Goal: Information Seeking & Learning: Find specific page/section

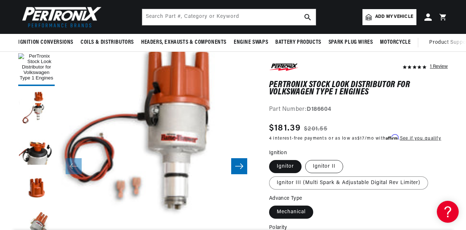
scroll to position [109, 0]
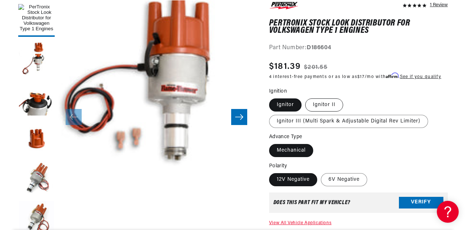
drag, startPoint x: 329, startPoint y: 104, endPoint x: 321, endPoint y: 111, distance: 10.3
click at [329, 104] on label "Ignitor II" at bounding box center [324, 104] width 38 height 13
click at [305, 97] on input "Ignitor II" at bounding box center [305, 97] width 0 height 0
radio input "true"
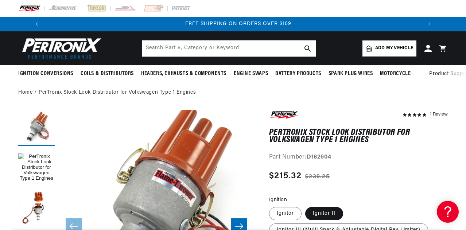
scroll to position [0, 779]
click at [208, 45] on input "text" at bounding box center [228, 48] width 173 height 16
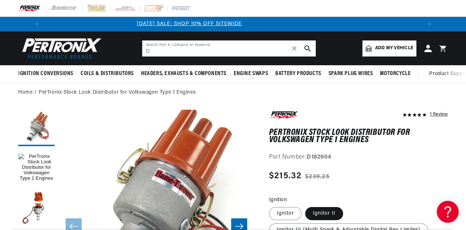
scroll to position [0, 0]
type input "D186504"
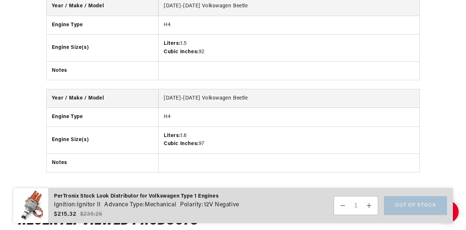
scroll to position [1203, 0]
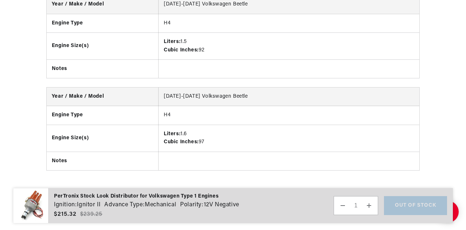
click at [151, 143] on th "Engine Size(s)" at bounding box center [103, 138] width 112 height 27
click at [141, 205] on dt "Advance Type:" at bounding box center [124, 204] width 40 height 9
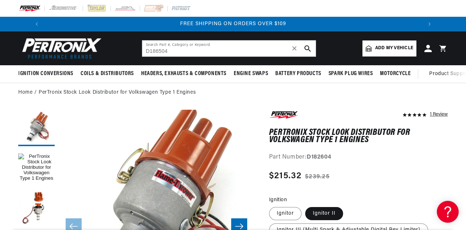
scroll to position [0, 779]
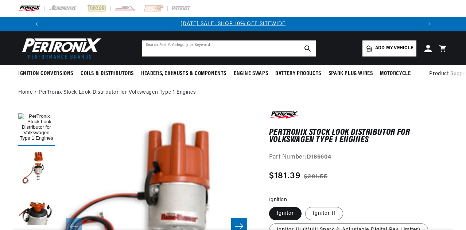
click at [189, 48] on input "text" at bounding box center [228, 48] width 173 height 16
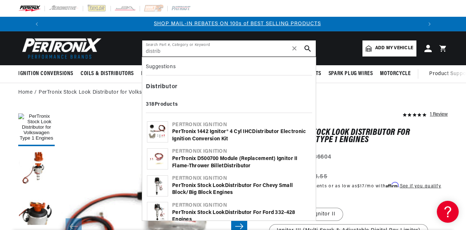
scroll to position [0, 390]
type input "distrib"
click at [163, 86] on b "Distrib" at bounding box center [156, 87] width 20 height 6
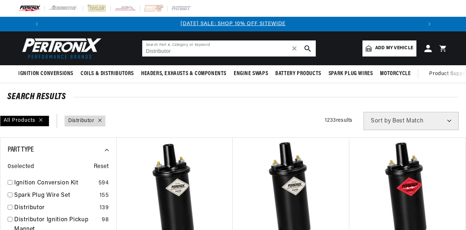
click at [199, 52] on input "Distributor" at bounding box center [228, 48] width 173 height 16
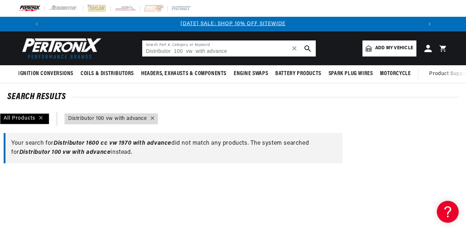
click at [236, 48] on input "Distributor 100 vw with advance" at bounding box center [228, 48] width 173 height 16
click at [195, 50] on input "Distributor 100 vw with advance" at bounding box center [228, 48] width 173 height 16
click at [176, 51] on input "Distributor 100 vw with advance" at bounding box center [228, 48] width 173 height 16
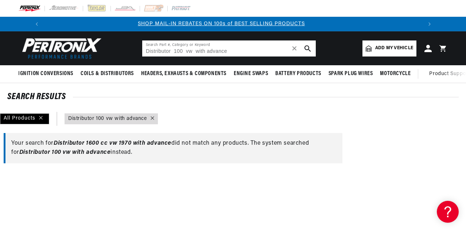
click at [176, 51] on input "Distributor 100 vw with advance" at bounding box center [228, 48] width 173 height 16
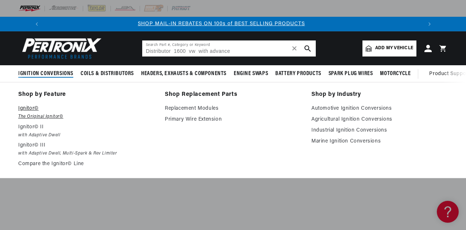
type input "Distributor 1600 vw with advance"
click at [31, 114] on em "The Original Ignitor©" at bounding box center [86, 117] width 136 height 8
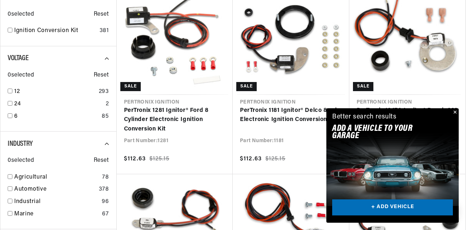
scroll to position [328, 0]
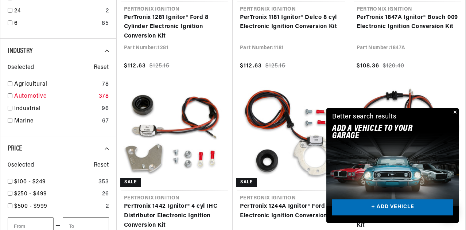
click at [11, 96] on input "checkbox" at bounding box center [10, 95] width 5 height 5
checkbox input "true"
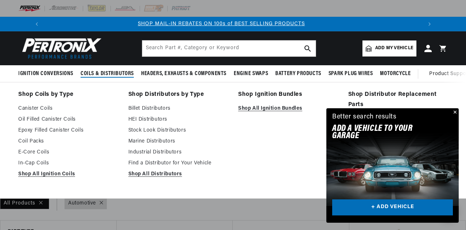
click at [127, 71] on span "Coils & Distributors" at bounding box center [107, 74] width 53 height 8
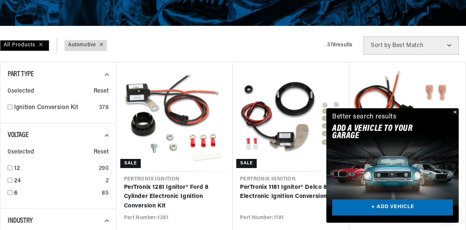
scroll to position [182, 0]
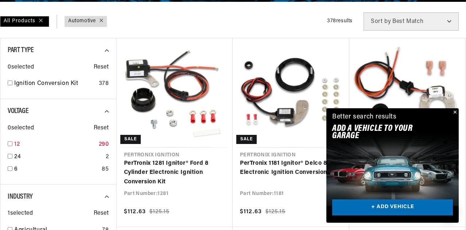
click at [9, 145] on input "checkbox" at bounding box center [10, 143] width 5 height 5
checkbox input "true"
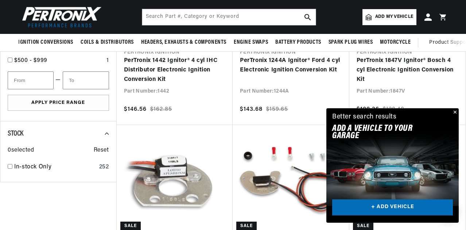
scroll to position [328, 0]
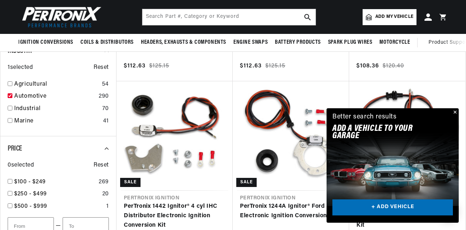
click at [453, 110] on div "Close dialog FIND THE RIGHT PARTS Take our quick quiz using the button below, a…" at bounding box center [233, 115] width 466 height 230
click at [453, 112] on button "Close" at bounding box center [454, 112] width 9 height 9
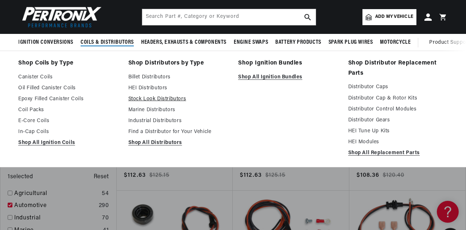
scroll to position [0, 0]
click at [154, 133] on link "Find a Distributor for Your Vehicle" at bounding box center [178, 132] width 100 height 9
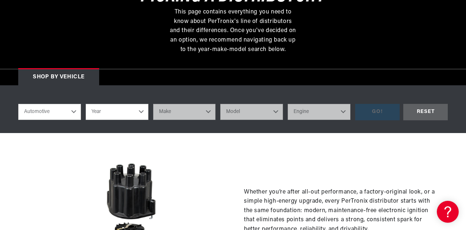
click at [73, 113] on select "Automotive Agricultural Industrial Marine Motorcycle" at bounding box center [49, 112] width 63 height 16
click at [18, 105] on select "Automotive Agricultural Industrial Marine Motorcycle" at bounding box center [49, 112] width 63 height 16
click at [142, 114] on select "Year [DATE] 2021 2020 2019 2018 2017 2016 2015 2014 2013 2012 2011 2010 2009 20…" at bounding box center [117, 112] width 63 height 16
select select "1970"
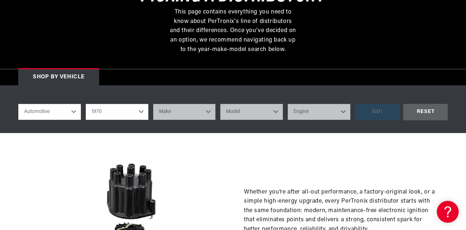
click at [86, 105] on select "Year [DATE] 2021 2020 2019 2018 2017 2016 2015 2014 2013 2012 2011 2010 2009 20…" at bounding box center [117, 112] width 63 height 16
select select "1970"
click at [209, 113] on select "Make Alfa Romeo American Motors Aston Martin Audi Austin Austin Healey Avanti B…" at bounding box center [184, 112] width 63 height 16
select select "Volkswagen"
click at [153, 105] on select "Make Alfa Romeo American Motors Aston Martin Audi Austin Austin Healey Avanti B…" at bounding box center [184, 112] width 63 height 16
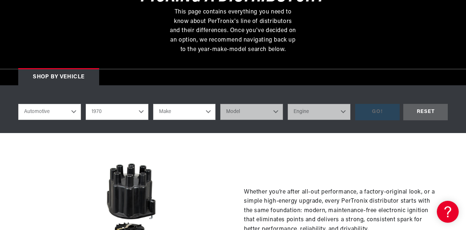
select select "Volkswagen"
click at [251, 117] on select "Model Beetle Fastback Karmann Ghia Squareback" at bounding box center [251, 112] width 63 height 16
select select "Beetle"
click at [220, 105] on select "Model Beetle Fastback Karmann Ghia Squareback" at bounding box center [251, 112] width 63 height 16
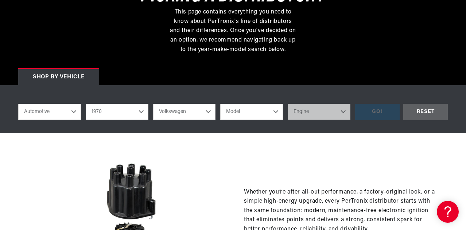
select select "Beetle"
click at [327, 107] on select "Engine 1.5L 1.6L 4" at bounding box center [319, 112] width 63 height 16
select select "1.6L"
click at [288, 105] on select "Engine 1.5L 1.6L 4" at bounding box center [319, 112] width 63 height 16
select select "1.6L"
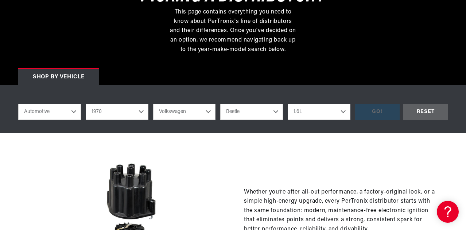
click at [387, 116] on div "GO!" at bounding box center [377, 112] width 44 height 16
